Goal: Transaction & Acquisition: Download file/media

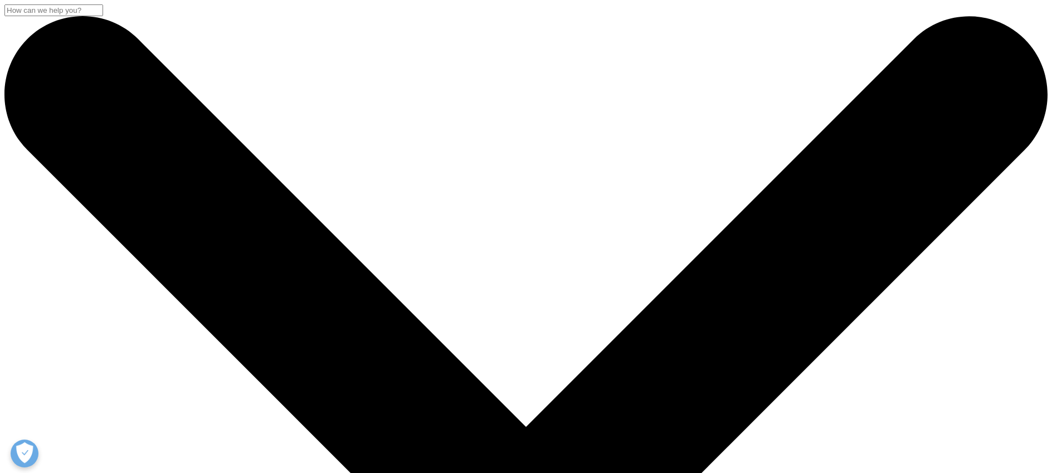
scroll to position [218, 657]
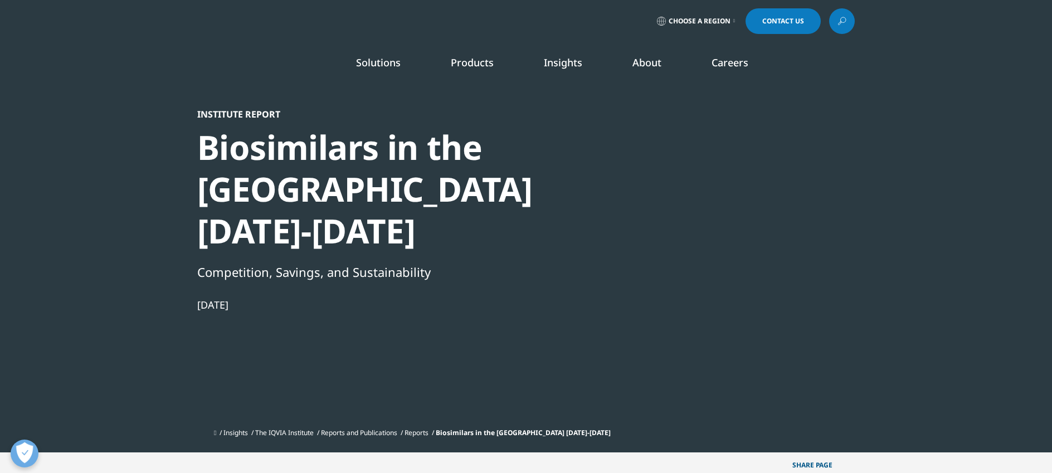
click at [816, 154] on div at bounding box center [746, 234] width 215 height 251
click at [687, 289] on div at bounding box center [746, 234] width 215 height 251
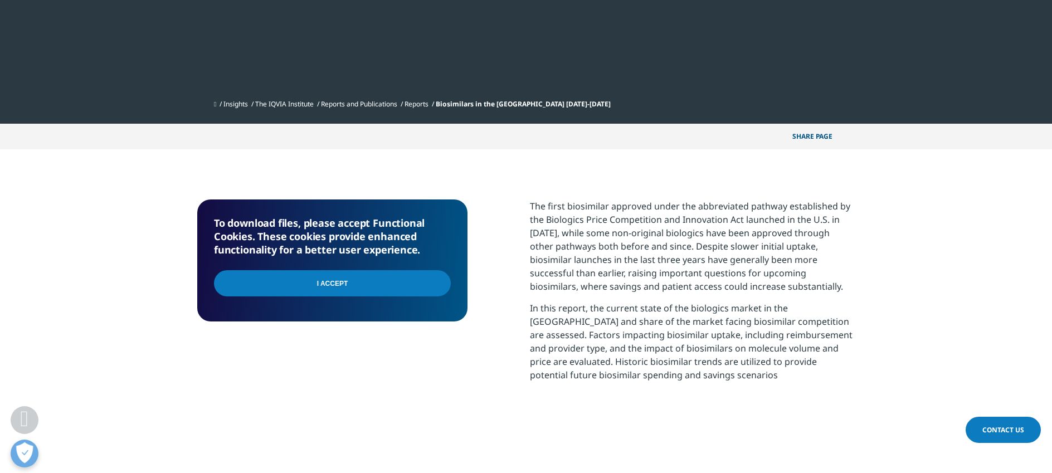
scroll to position [337, 0]
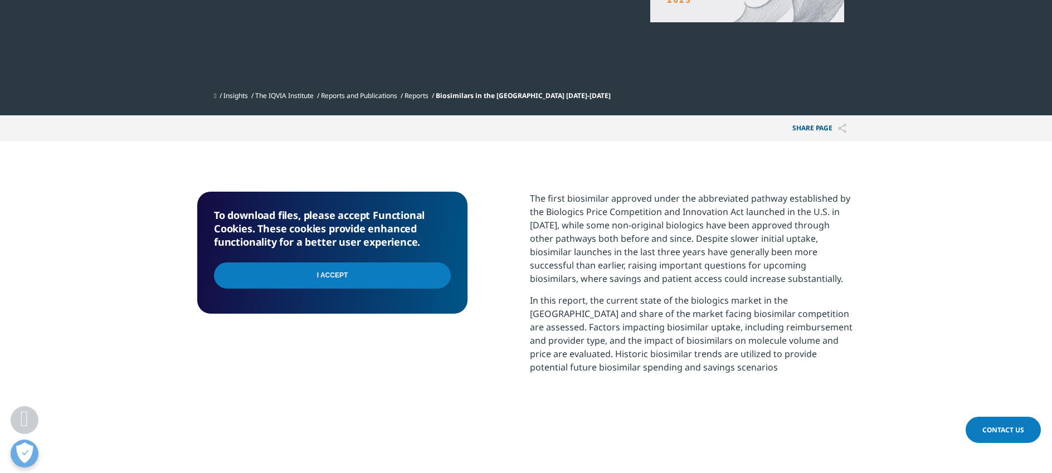
click at [410, 276] on input "I Accept" at bounding box center [332, 275] width 237 height 26
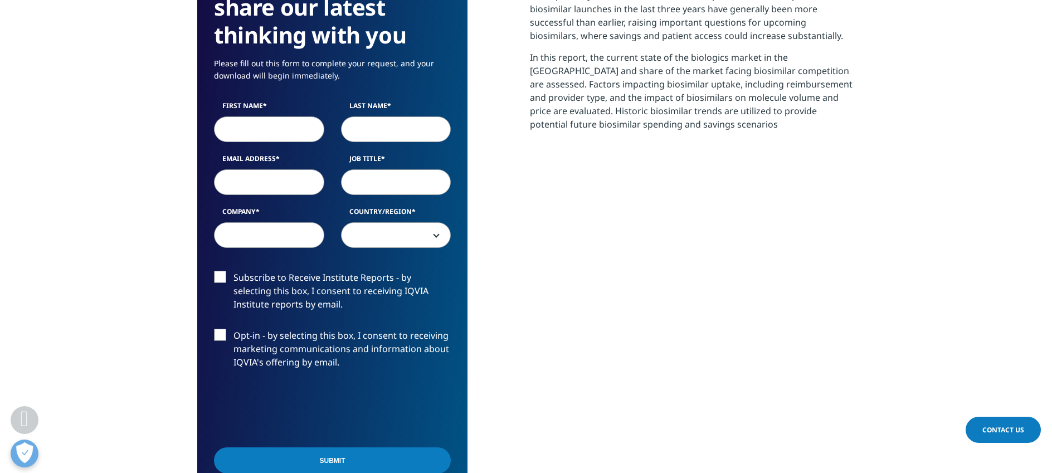
scroll to position [520, 0]
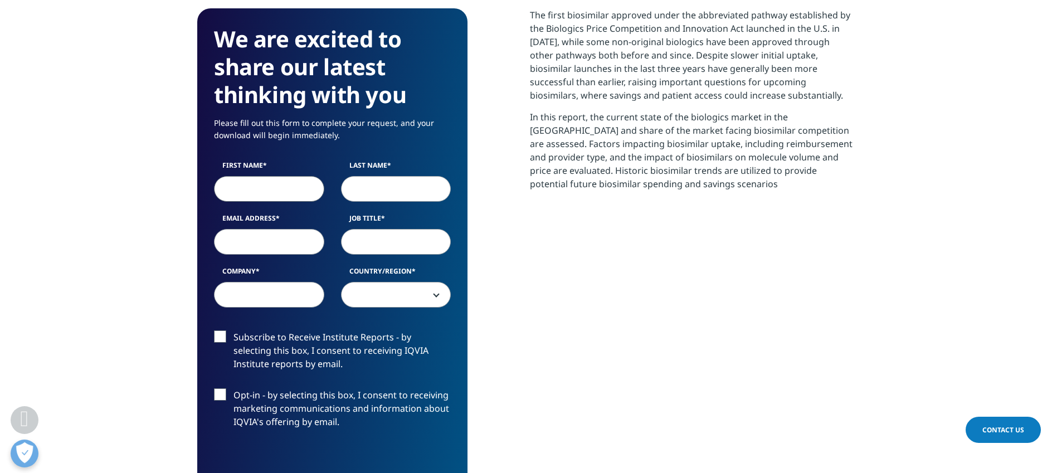
click at [290, 190] on input "First Name" at bounding box center [269, 189] width 110 height 26
type input "[PERSON_NAME]"
type input "p"
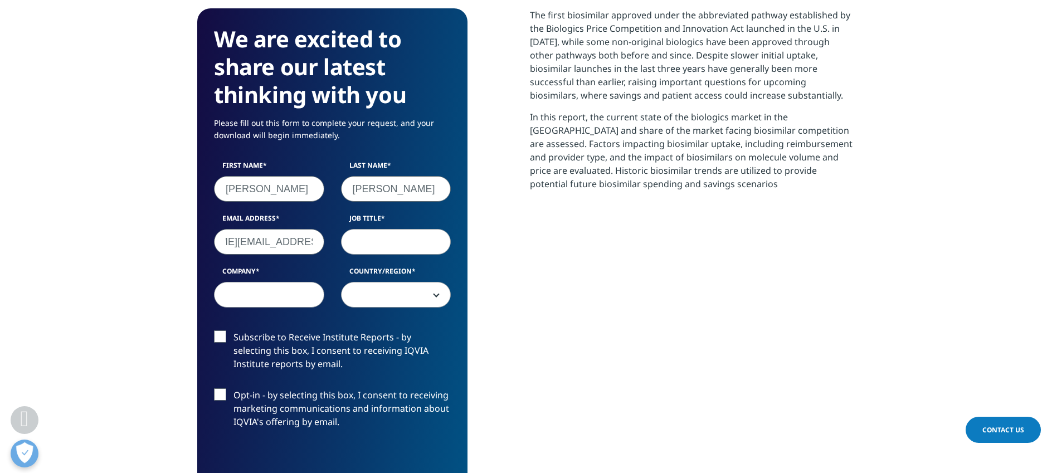
type input "[PERSON_NAME][EMAIL_ADDRESS][PERSON_NAME][DOMAIN_NAME]"
type input "Medical Editor"
type input "Precision Medicine Group"
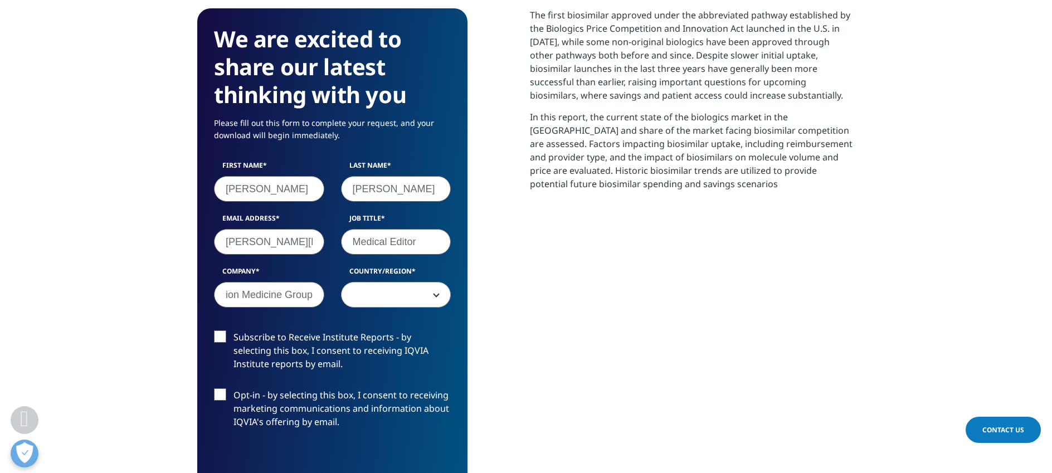
scroll to position [0, 0]
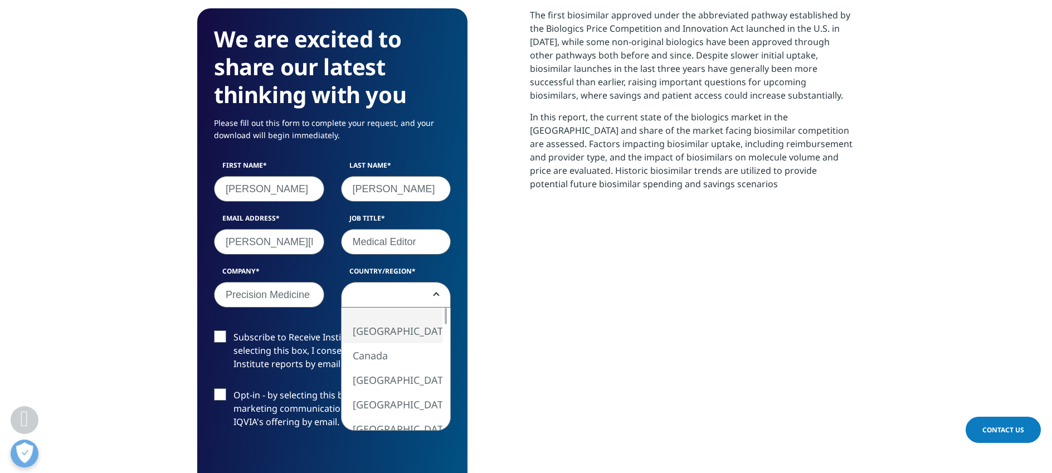
select select "[GEOGRAPHIC_DATA]"
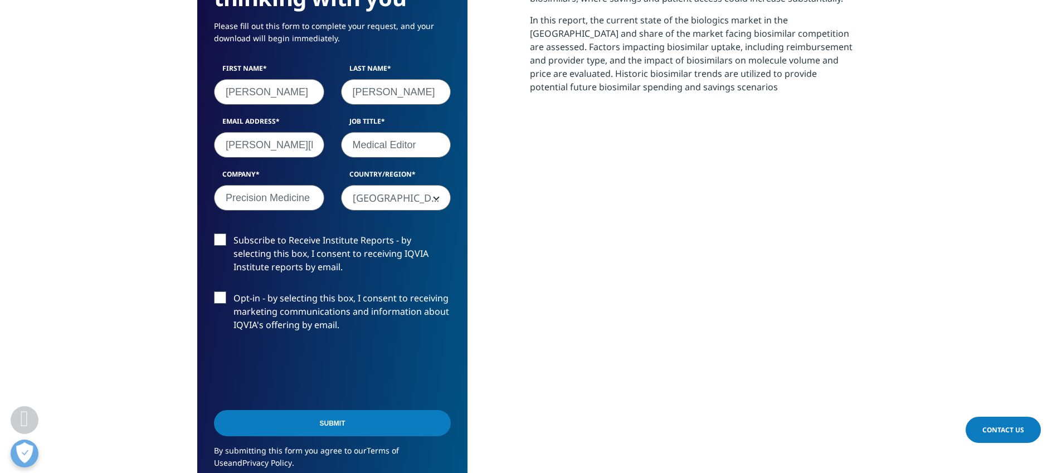
scroll to position [620, 0]
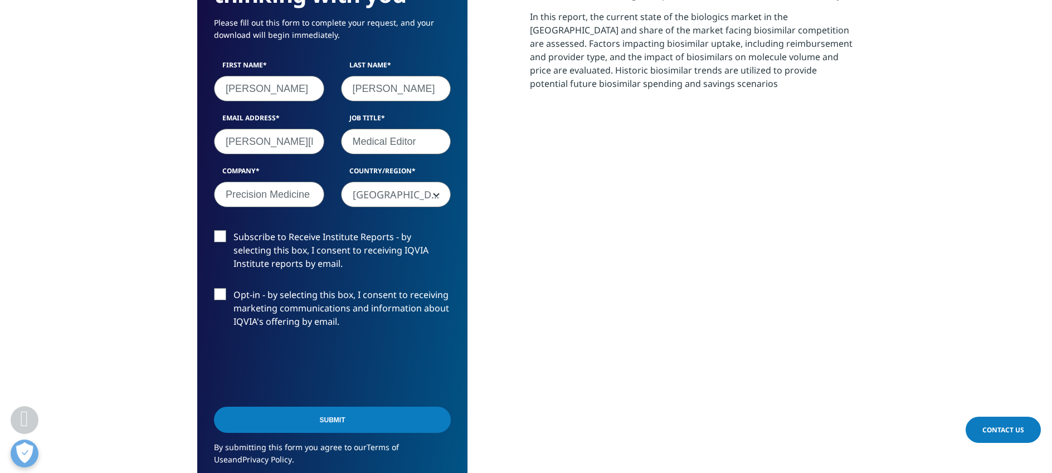
click at [408, 413] on input "Submit" at bounding box center [332, 420] width 237 height 26
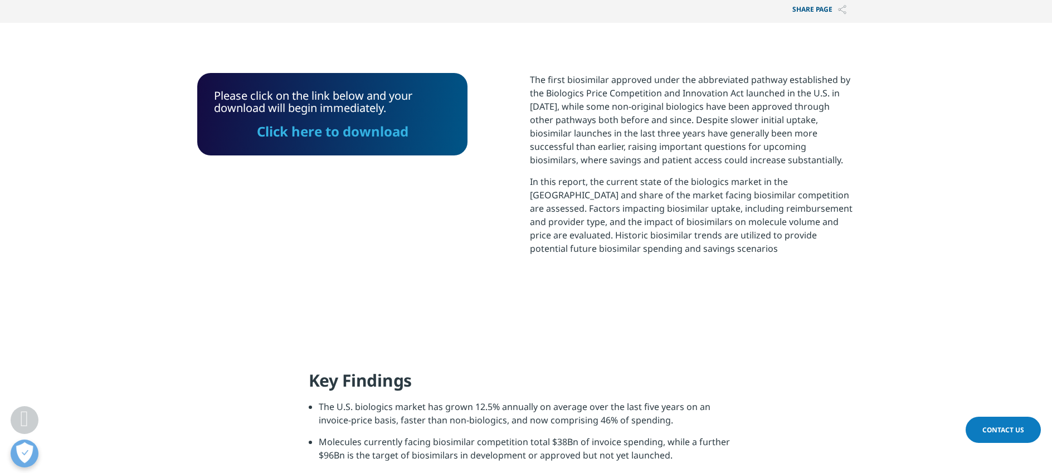
scroll to position [454, 0]
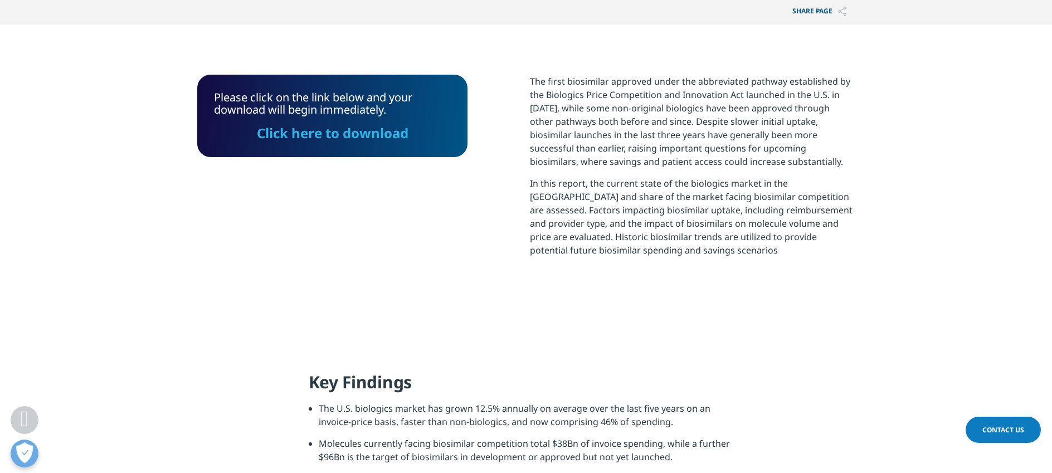
click at [349, 143] on div "Please click on the link below and your download will begin immediately. Click …" at bounding box center [332, 116] width 270 height 82
click at [350, 134] on link "Click here to download" at bounding box center [332, 133] width 151 height 18
